Goal: Share content

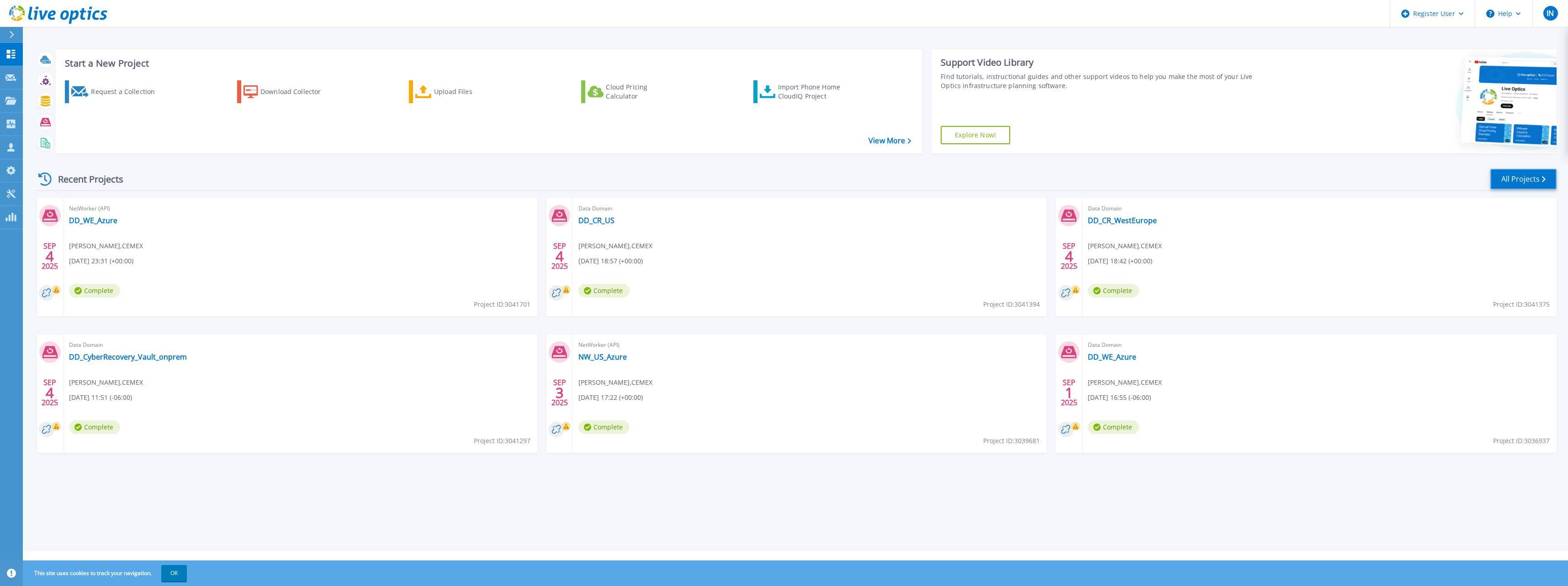
click at [1509, 181] on link "All Projects" at bounding box center [1524, 179] width 67 height 20
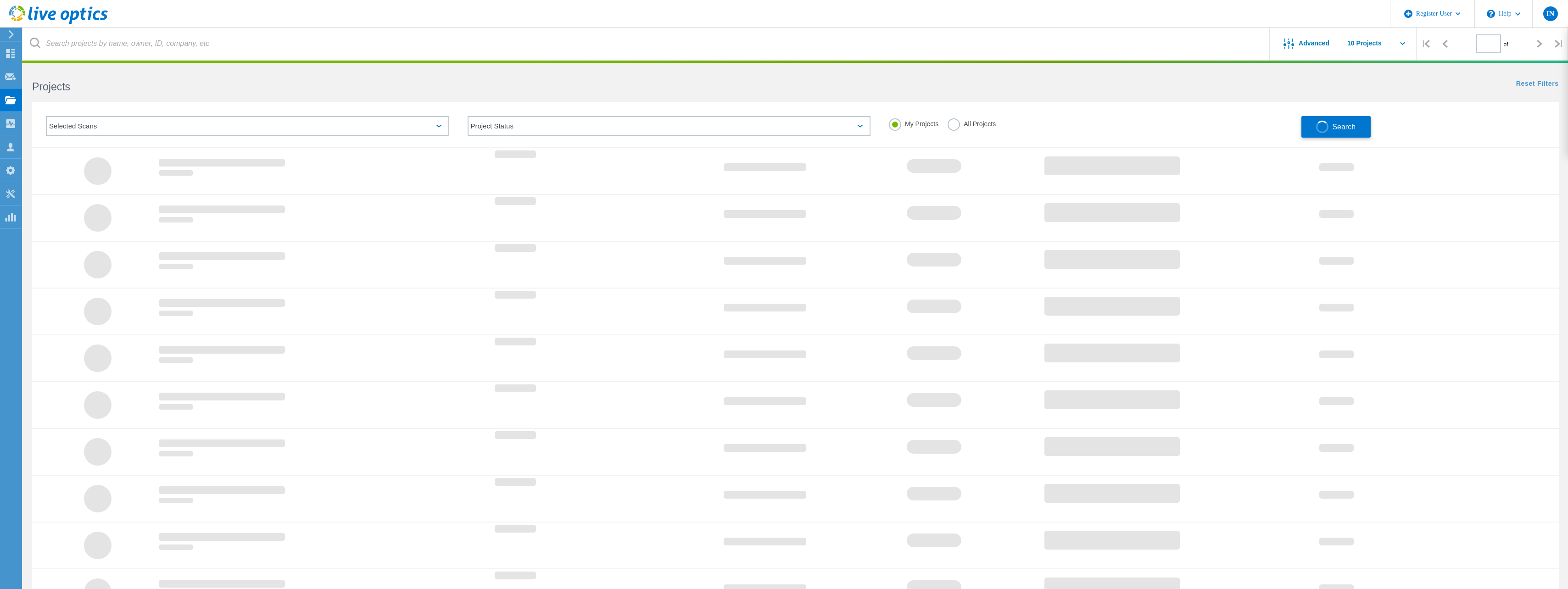
type input "1"
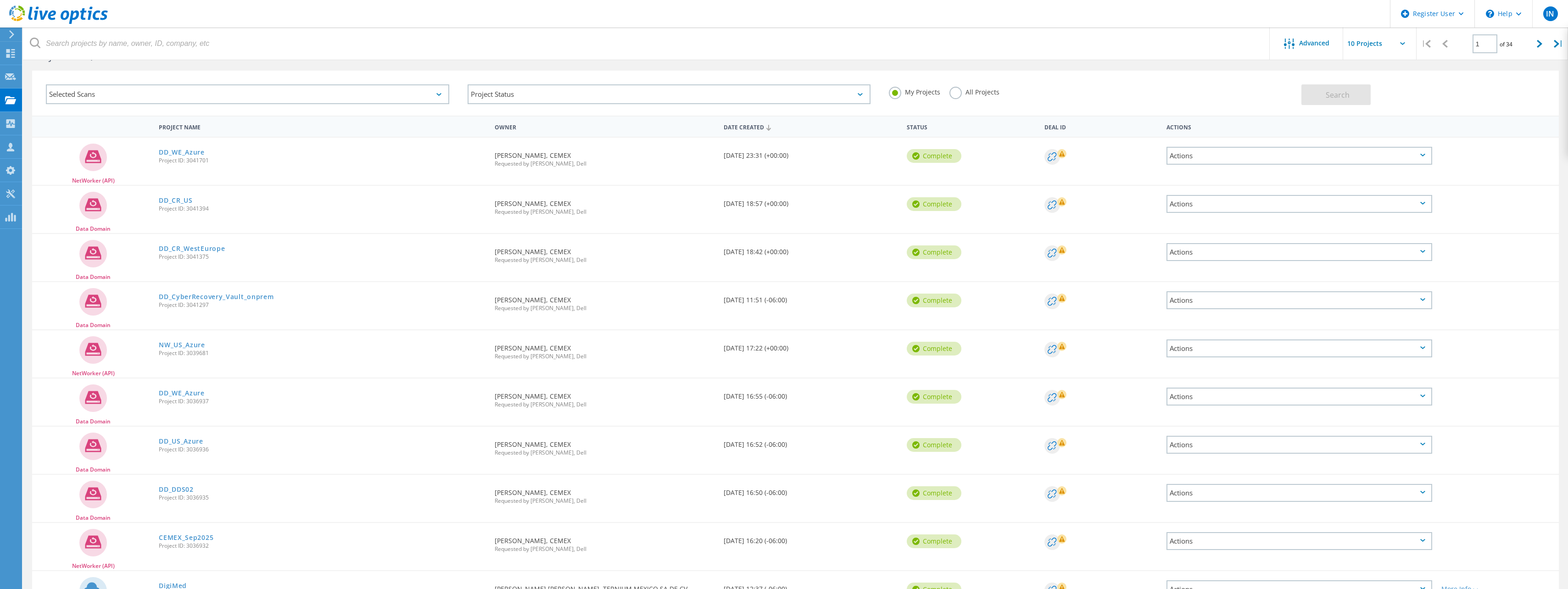
scroll to position [98, 0]
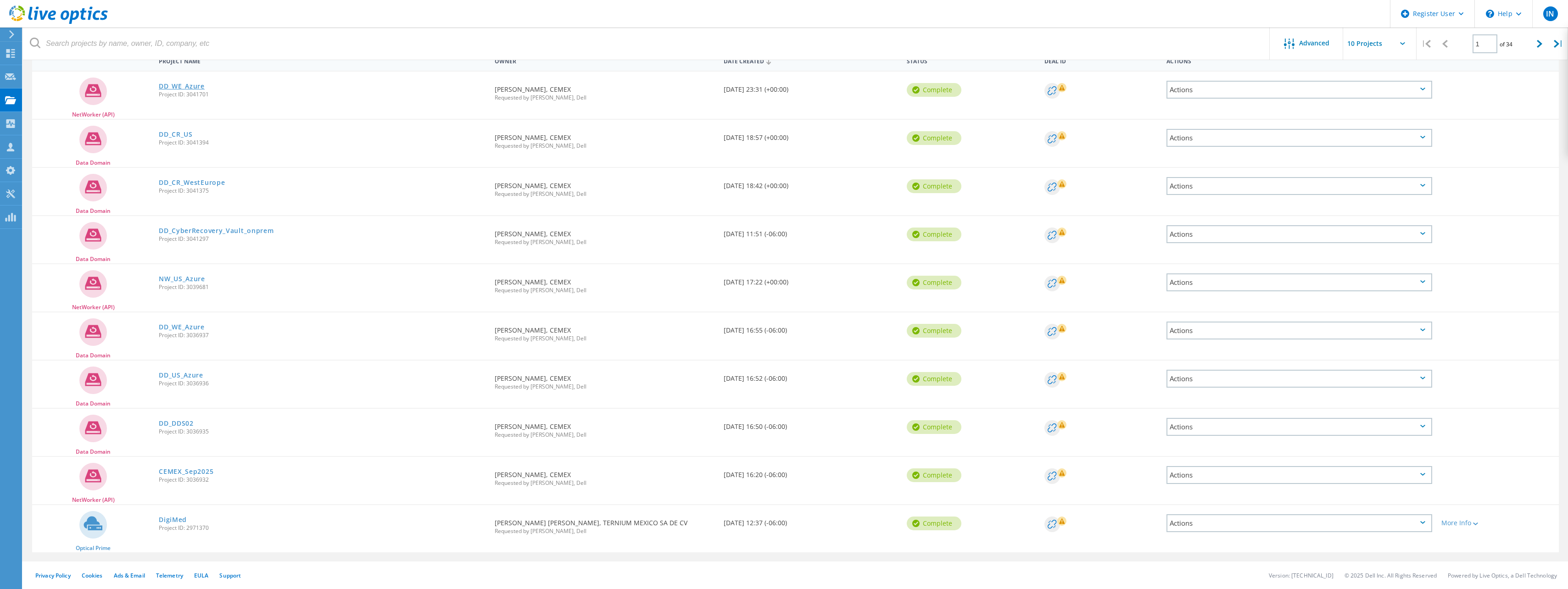
click at [196, 85] on link "DD_WE_Azure" at bounding box center [181, 86] width 46 height 7
click at [182, 134] on link "DD_CR_US" at bounding box center [176, 134] width 34 height 7
click at [187, 181] on link "DD_CR_WestEurope" at bounding box center [192, 182] width 66 height 7
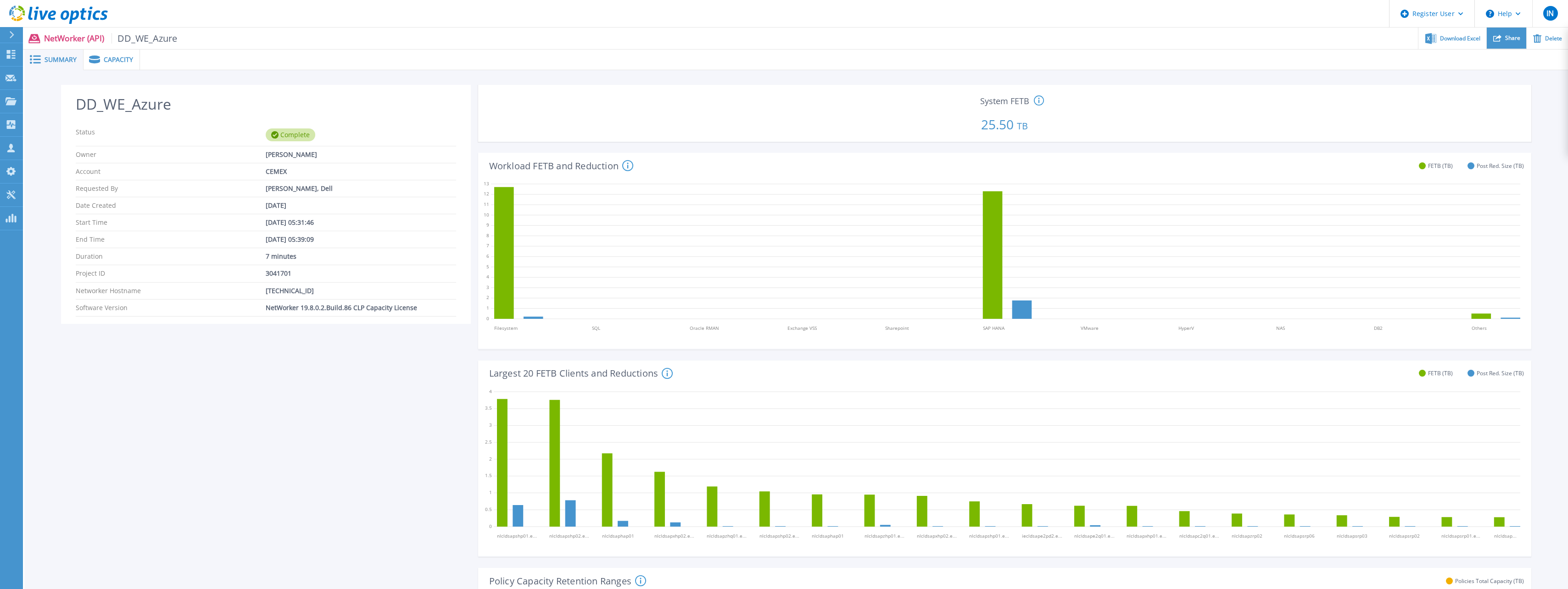
click at [1509, 39] on span "Share" at bounding box center [1513, 38] width 16 height 6
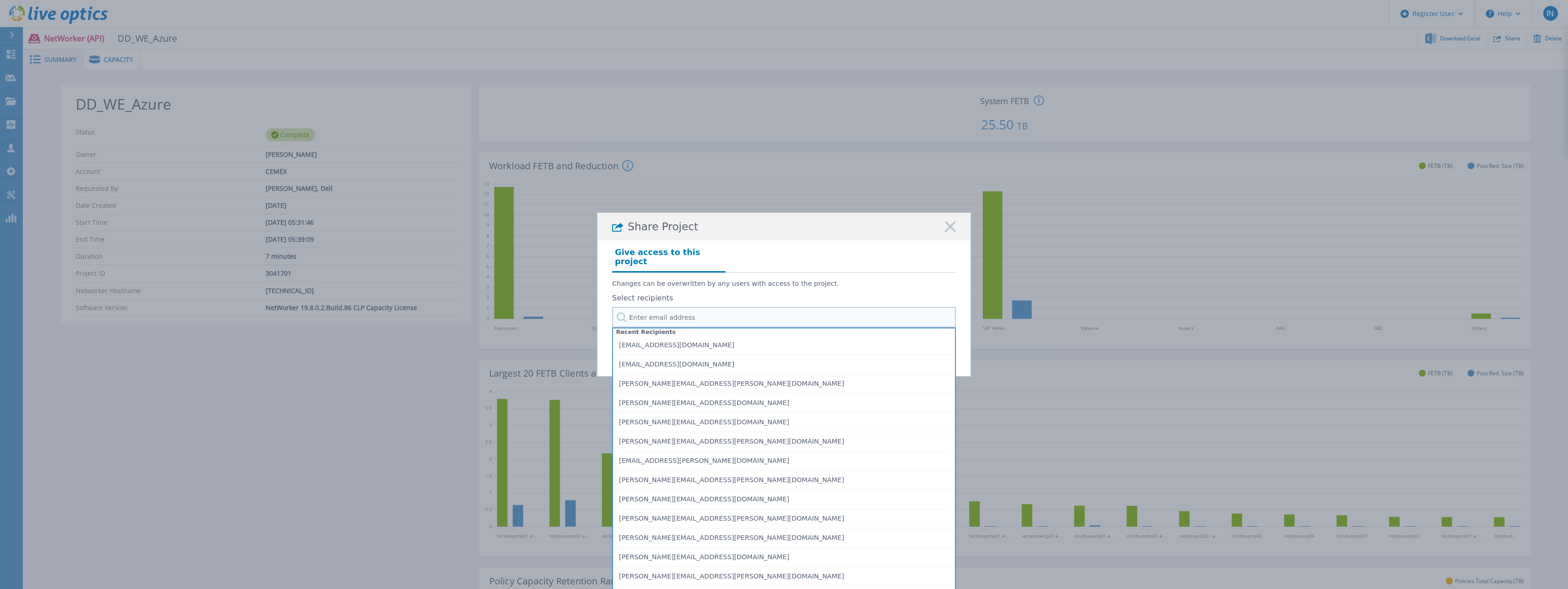
click at [720, 309] on input "text" at bounding box center [784, 316] width 343 height 20
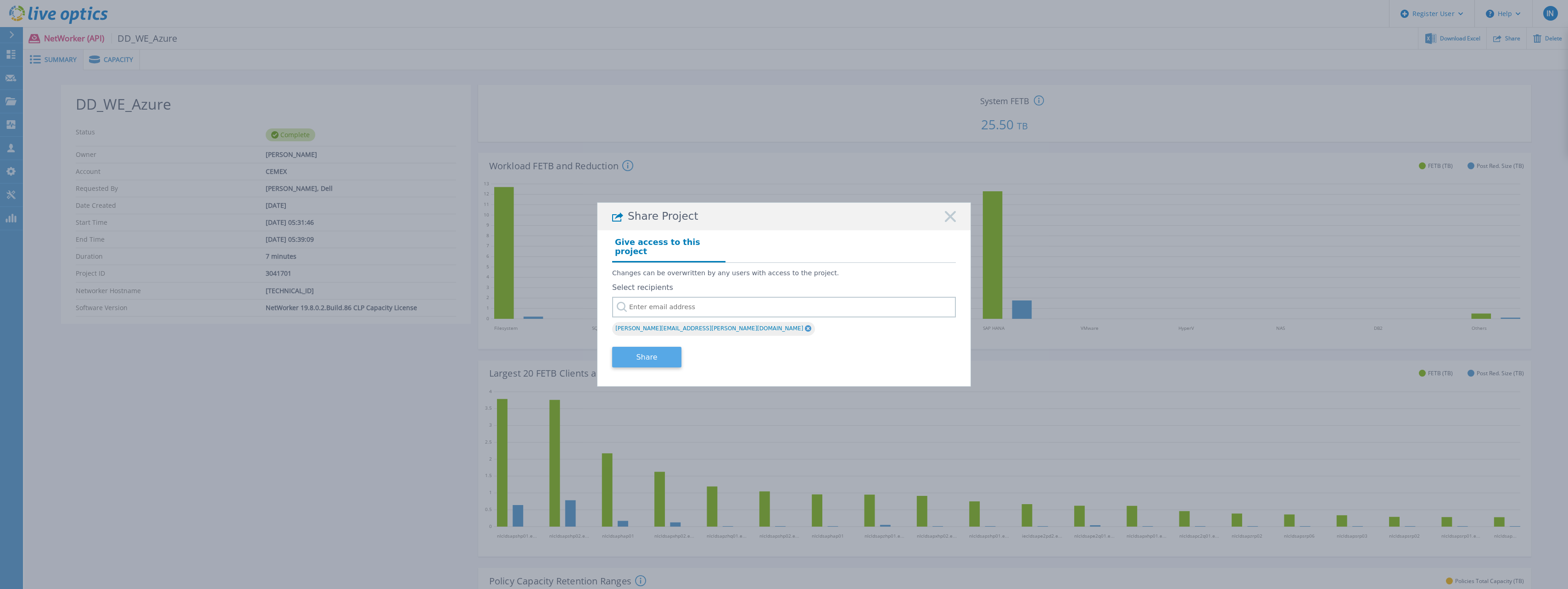
click at [654, 354] on button "Share" at bounding box center [646, 357] width 69 height 20
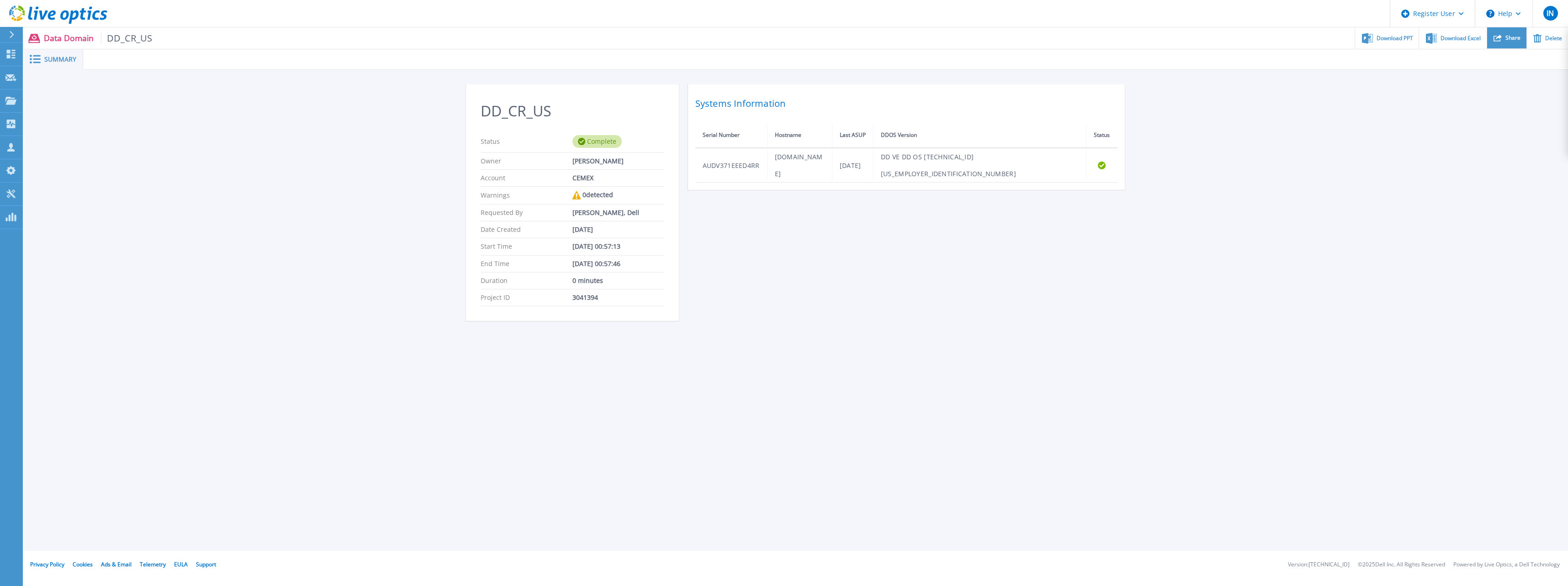
click at [1495, 42] on div "Share" at bounding box center [1506, 38] width 40 height 21
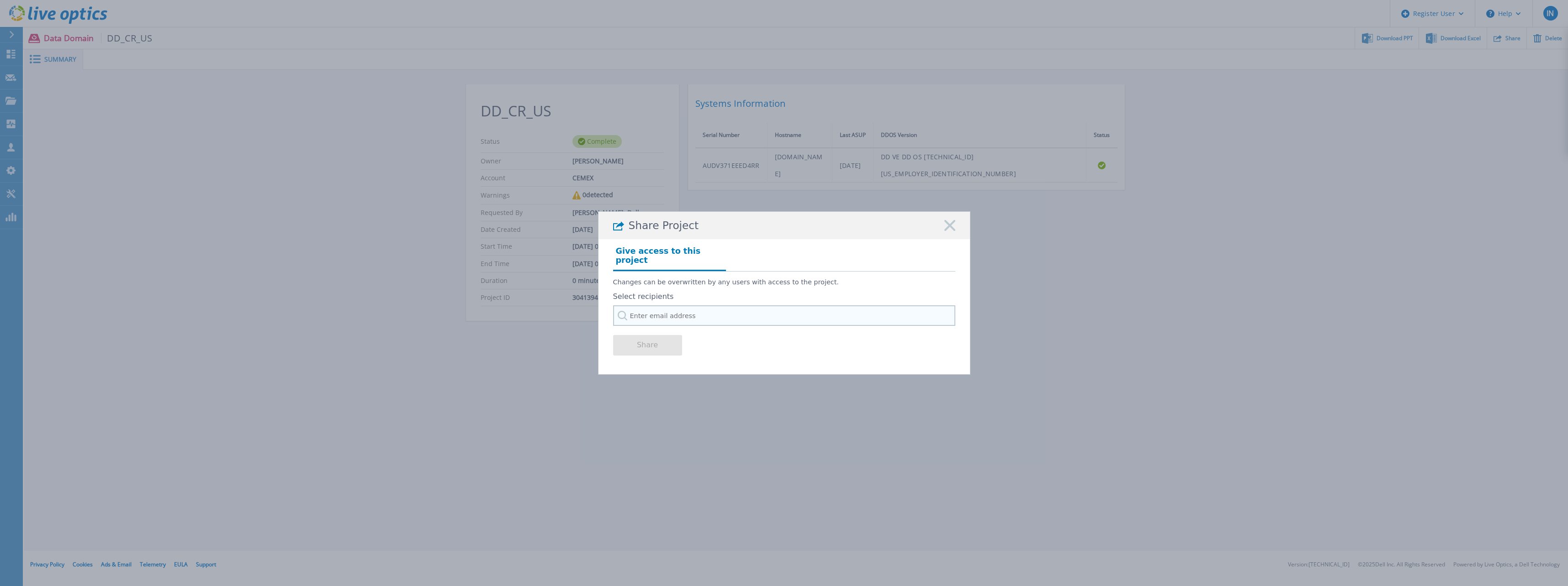
click at [630, 319] on input "text" at bounding box center [784, 315] width 342 height 20
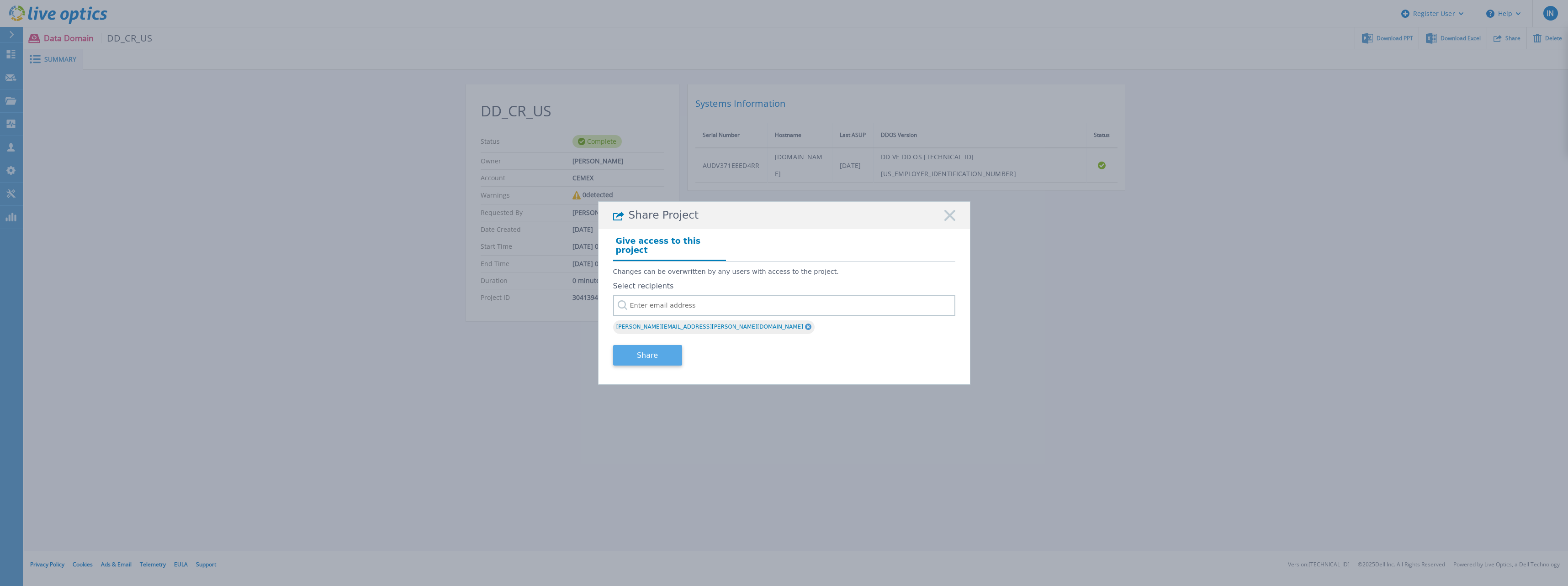
click at [646, 349] on button "Share" at bounding box center [647, 355] width 69 height 20
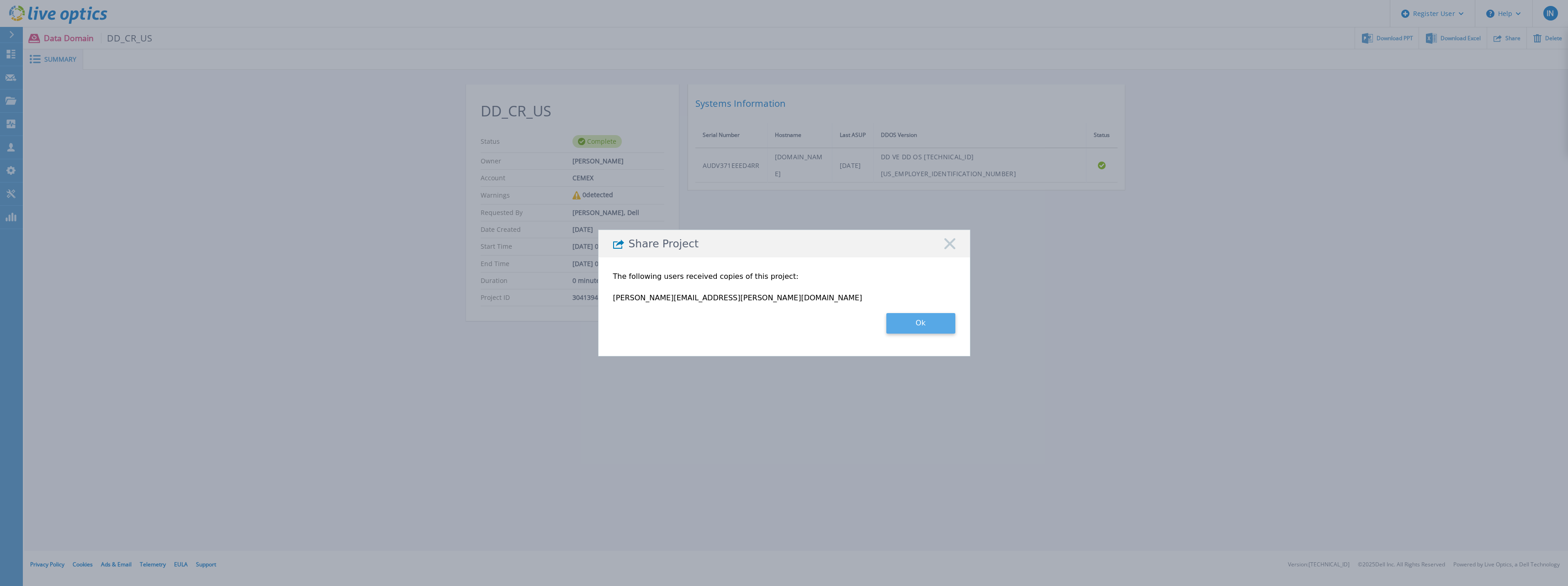
click at [927, 325] on button "Ok" at bounding box center [920, 322] width 69 height 20
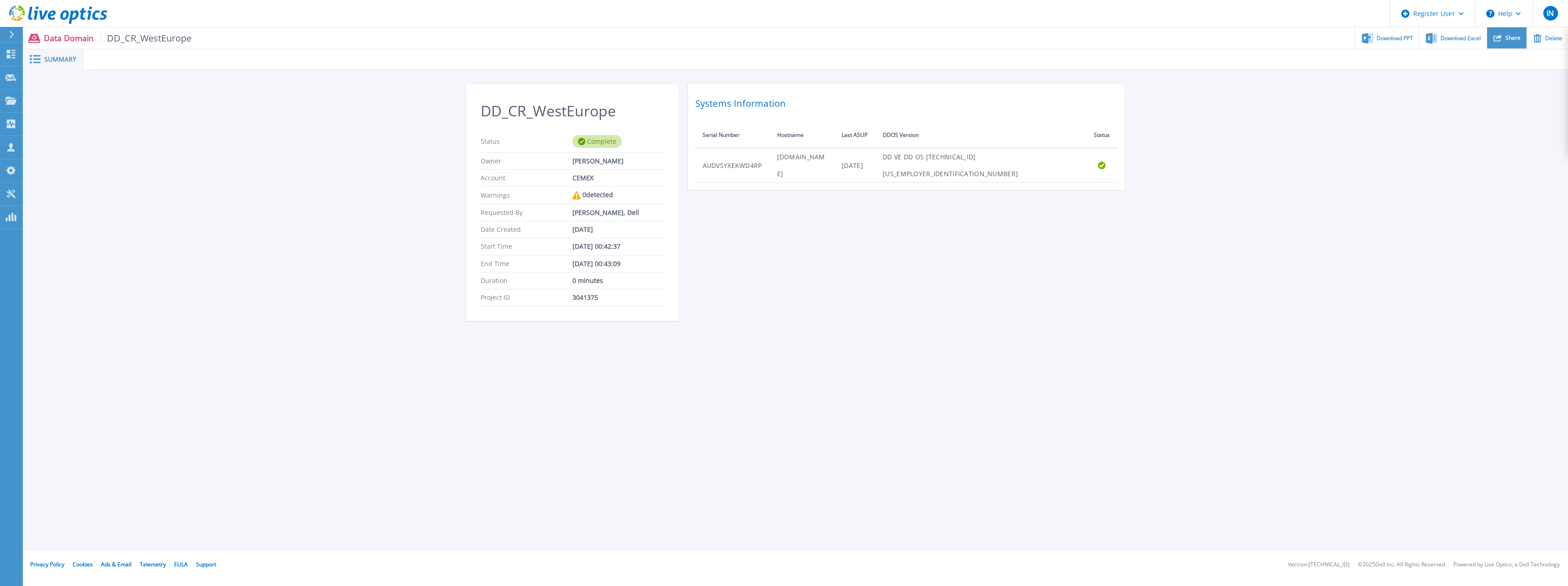
click at [1509, 33] on div "Share" at bounding box center [1506, 38] width 40 height 21
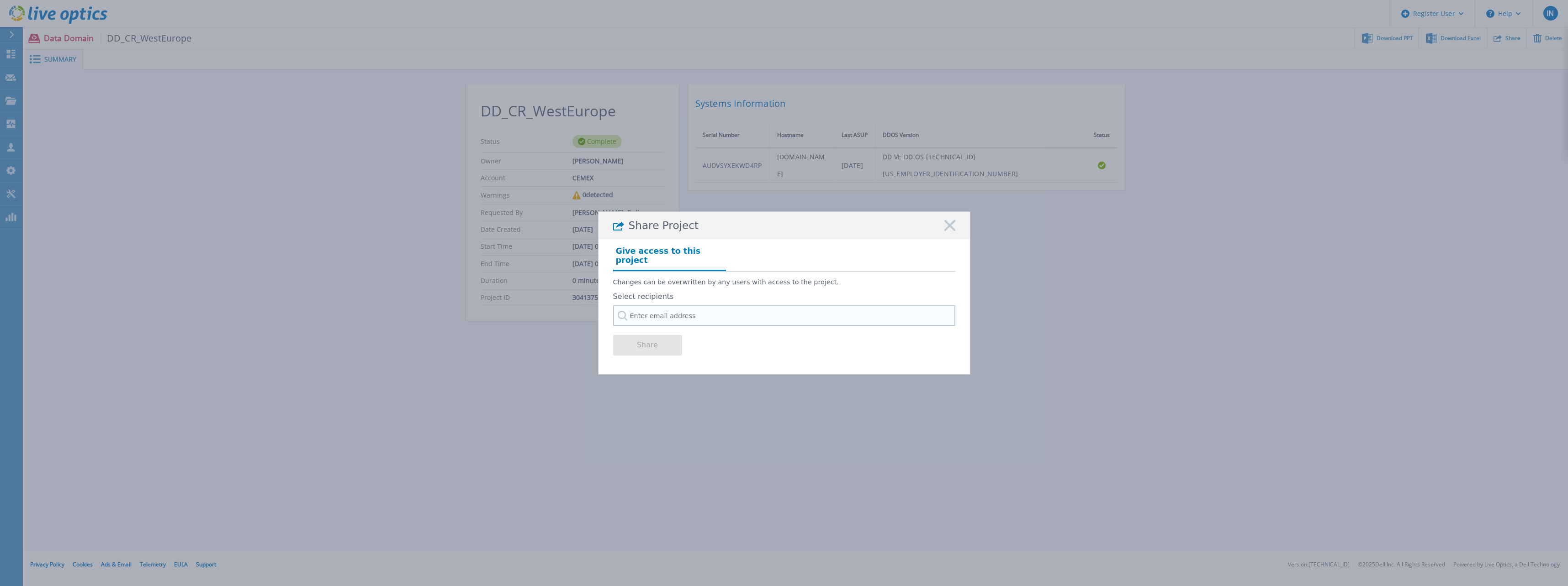
click at [707, 315] on input "text" at bounding box center [784, 315] width 342 height 20
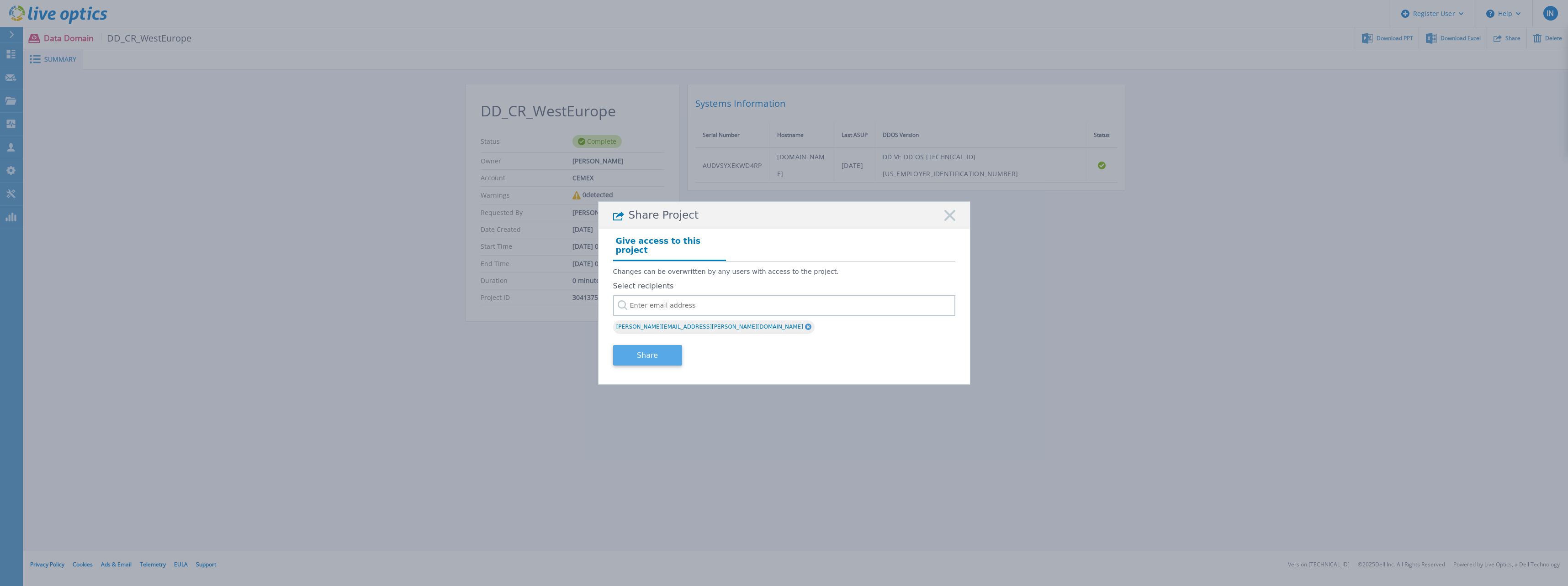
click at [658, 353] on button "Share" at bounding box center [647, 355] width 69 height 20
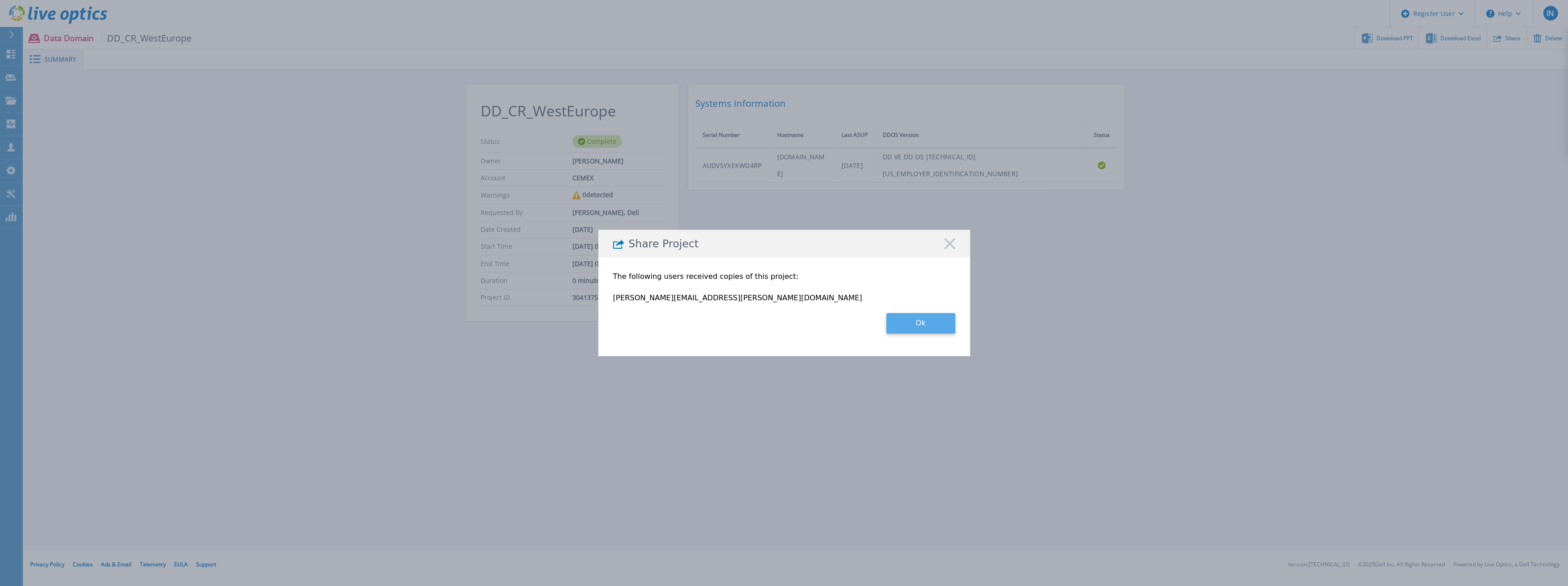
click at [907, 319] on button "Ok" at bounding box center [920, 322] width 69 height 20
